Goal: Task Accomplishment & Management: Manage account settings

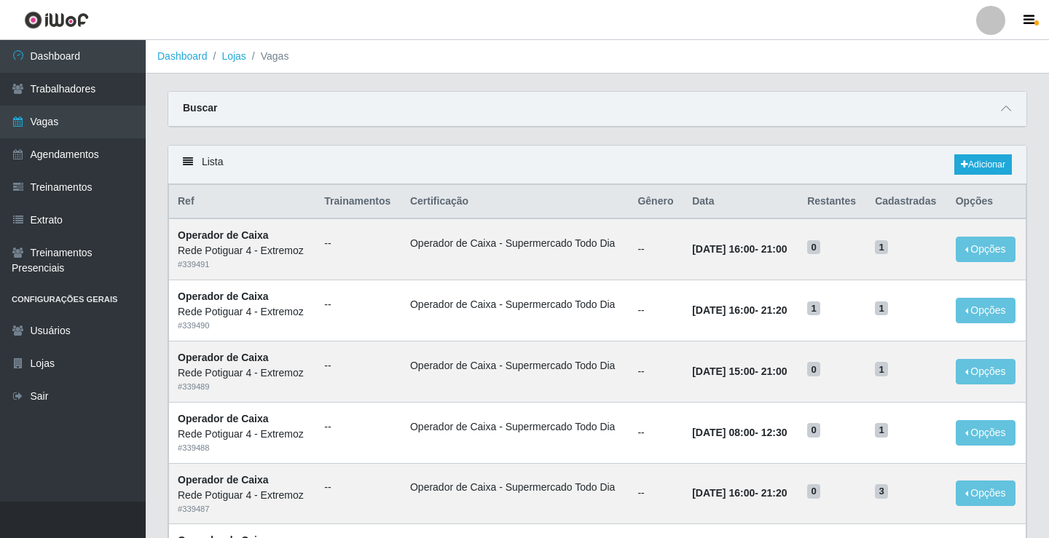
click at [64, 119] on link "Vagas" at bounding box center [73, 122] width 146 height 33
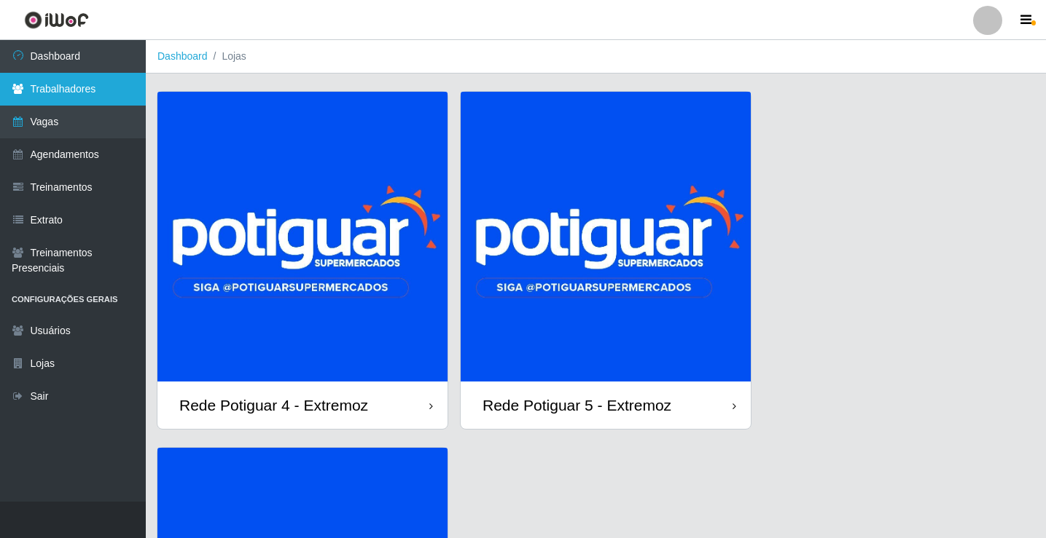
click at [74, 89] on link "Trabalhadores" at bounding box center [73, 89] width 146 height 33
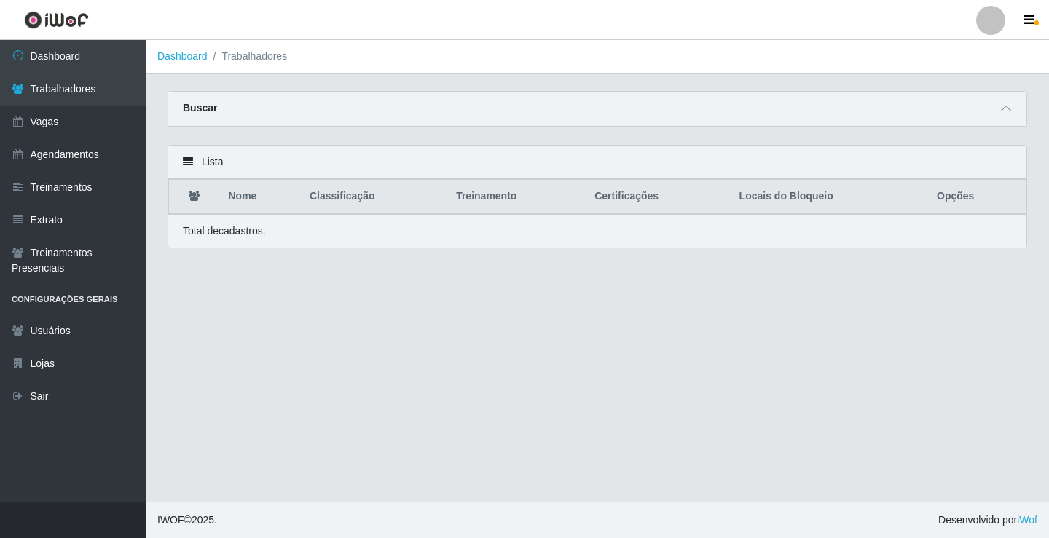
drag, startPoint x: 1005, startPoint y: 112, endPoint x: 721, endPoint y: 183, distance: 292.8
click at [1003, 112] on icon at bounding box center [1006, 108] width 10 height 10
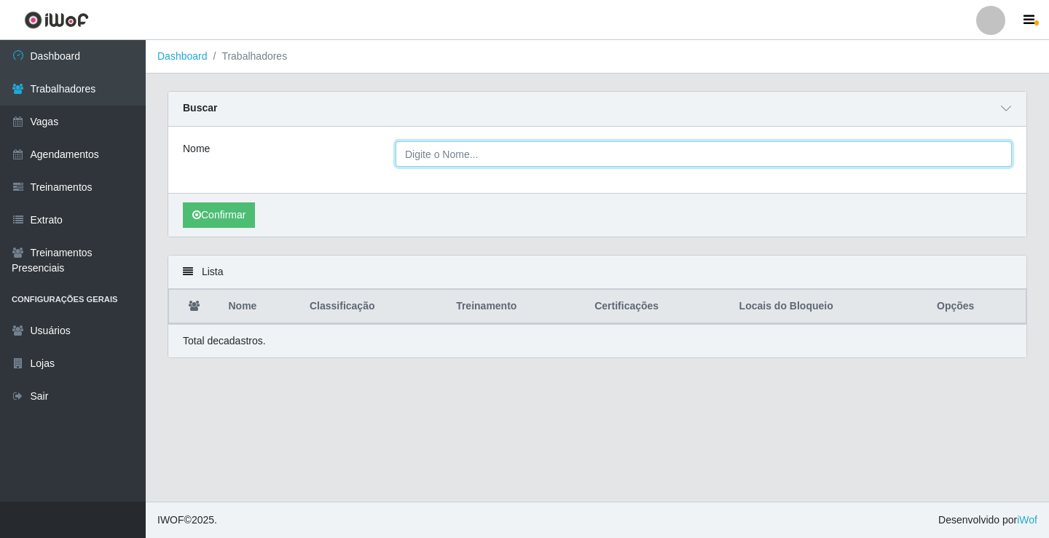
click at [442, 159] on input "Nome" at bounding box center [704, 154] width 616 height 26
type input "DEOCLECIO"
click at [183, 203] on button "Confirmar" at bounding box center [219, 216] width 72 height 26
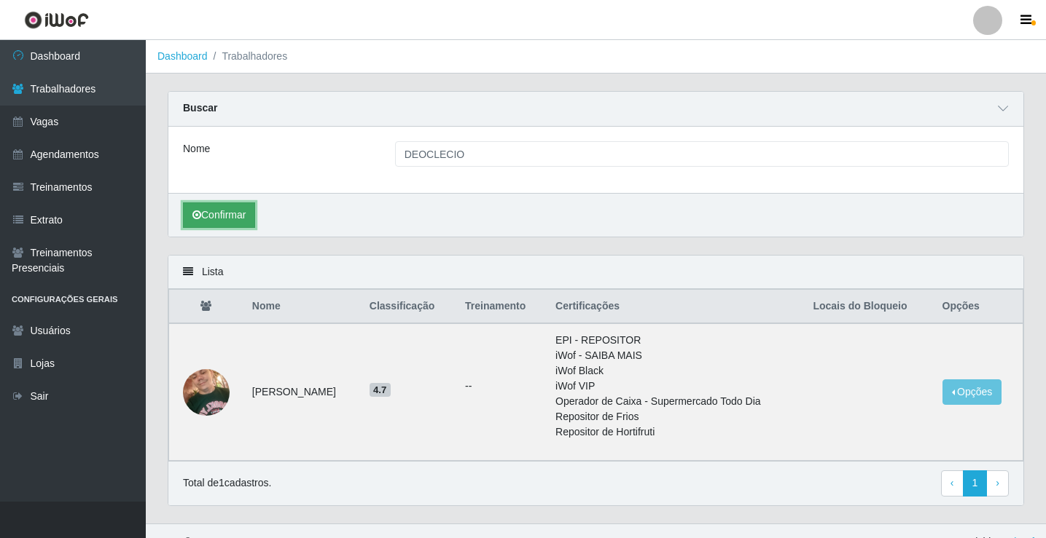
click at [222, 216] on button "Confirmar" at bounding box center [219, 216] width 72 height 26
click at [975, 396] on button "Opções" at bounding box center [972, 393] width 60 height 26
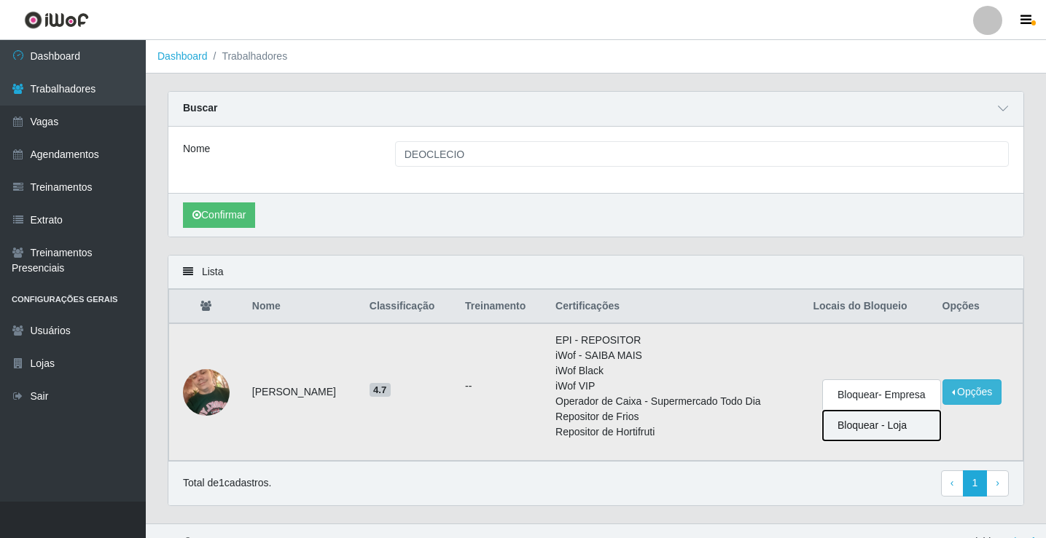
click at [885, 424] on button "Bloquear - Loja" at bounding box center [881, 426] width 117 height 30
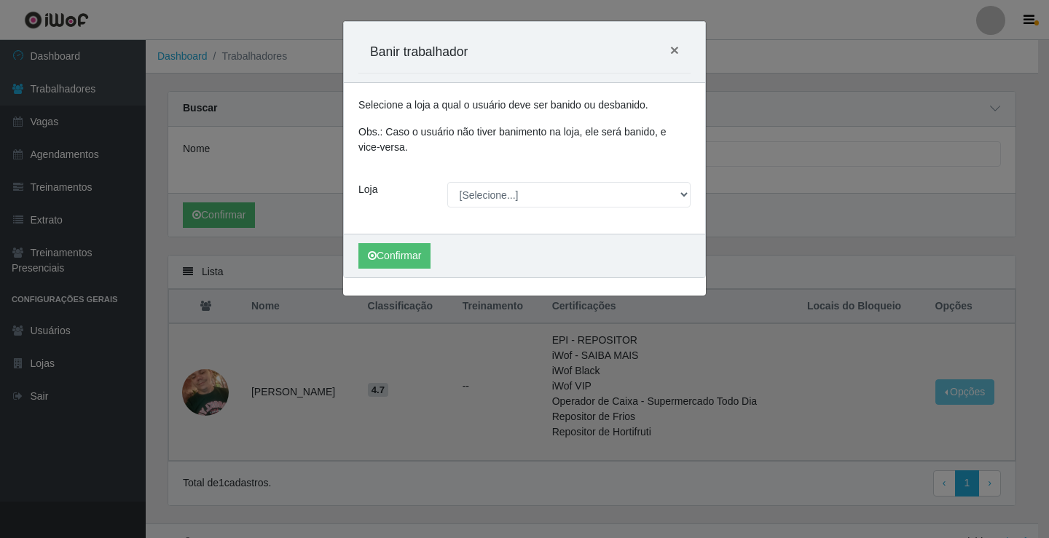
click at [560, 179] on div "Selecione a loja a qual o usuário deve ser banido ou desbanido. Obs.: Caso o us…" at bounding box center [524, 158] width 361 height 151
click at [551, 197] on select "[Selecione...] Rede Potiguar 4 - Extremoz Rede Potiguar 5 - Extremoz Rede Potig…" at bounding box center [569, 195] width 244 height 26
select select "78"
click at [447, 182] on select "[Selecione...] Rede Potiguar 4 - Extremoz Rede Potiguar 5 - Extremoz Rede Potig…" at bounding box center [569, 195] width 244 height 26
click at [401, 258] on button "Confirmar" at bounding box center [394, 256] width 72 height 26
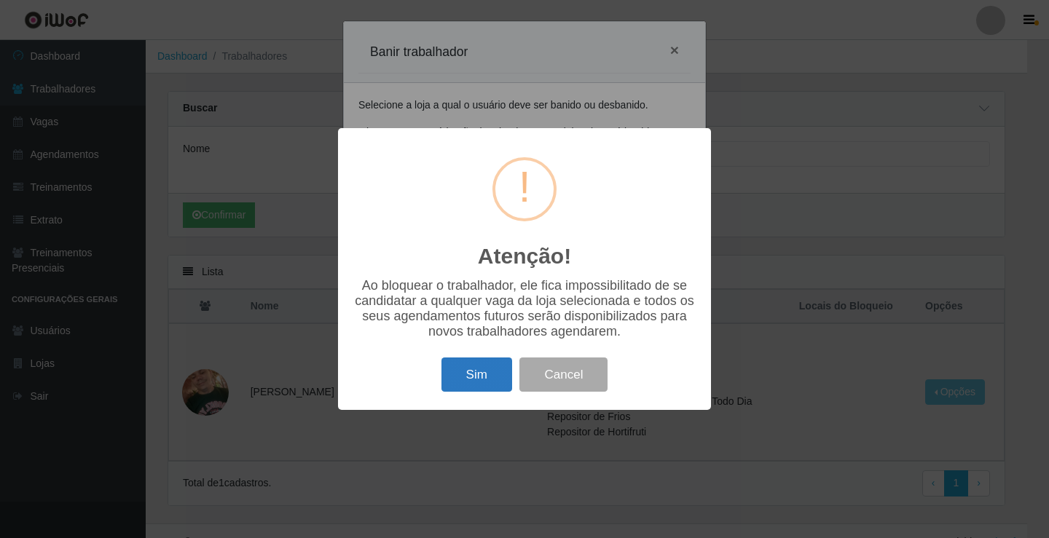
click at [481, 384] on button "Sim" at bounding box center [477, 375] width 71 height 34
